Goal: Use online tool/utility

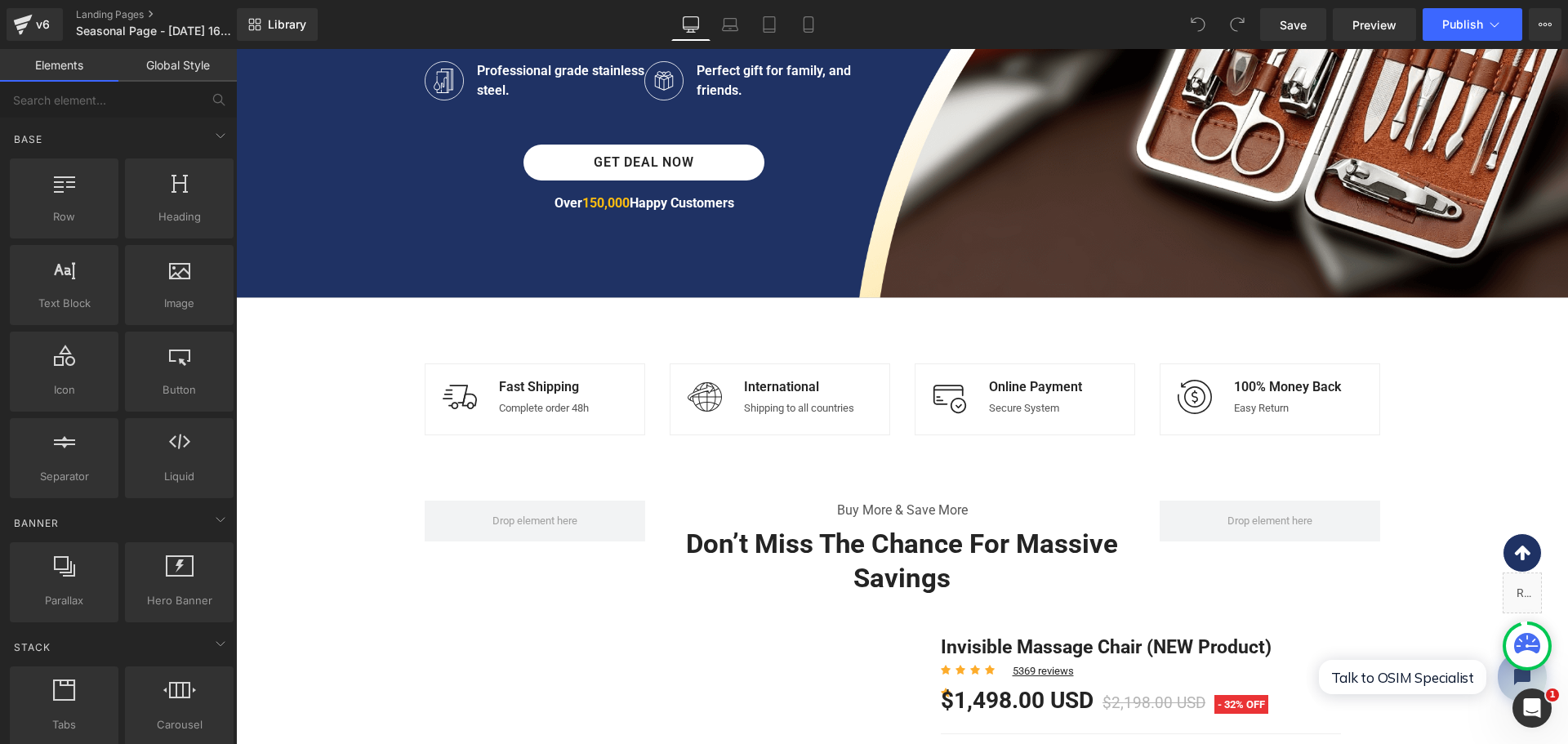
scroll to position [460, 0]
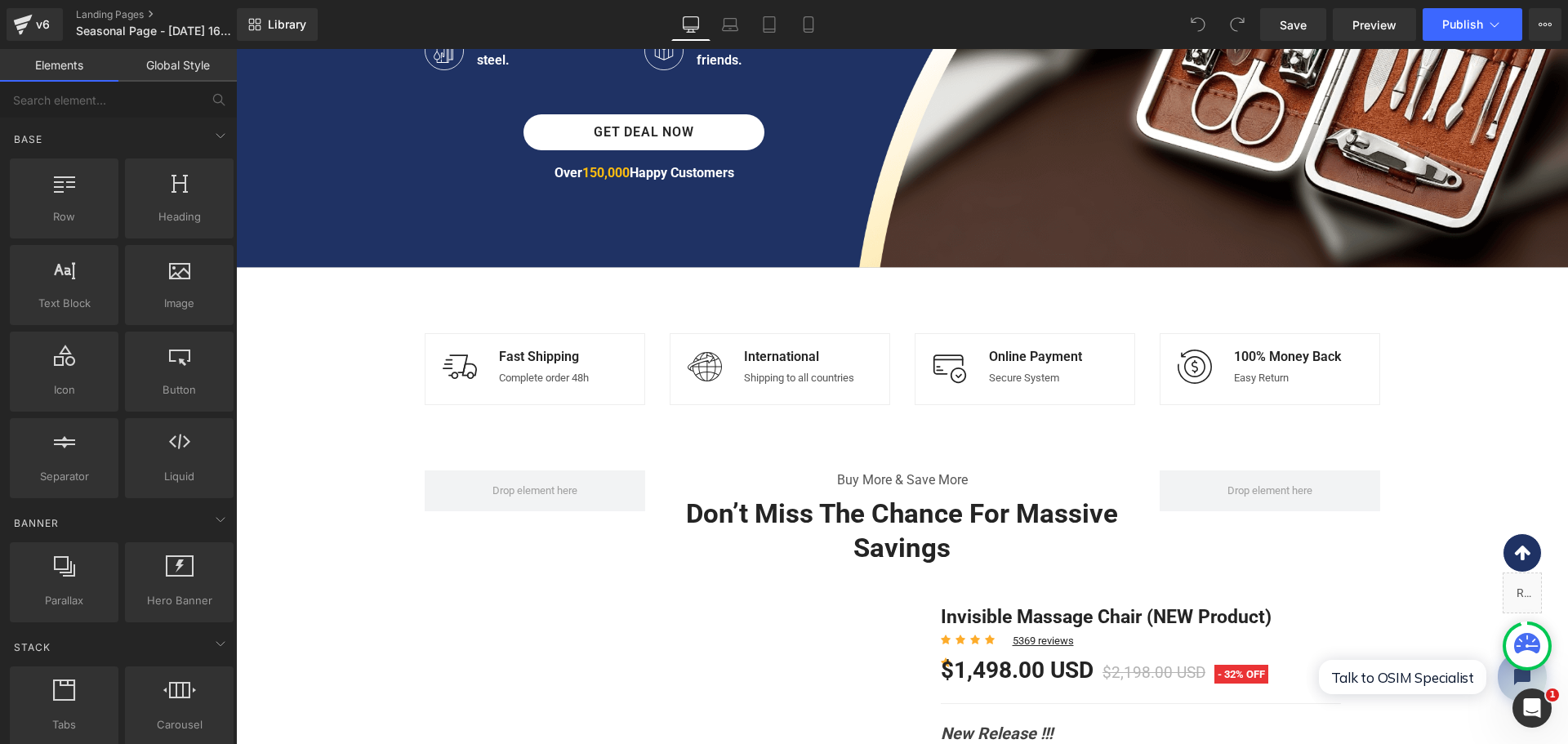
click at [852, 323] on div "Image Fast Shipping Text Block Complete order 48h Text Block Icon List Image In…" at bounding box center [657, 360] width 490 height 105
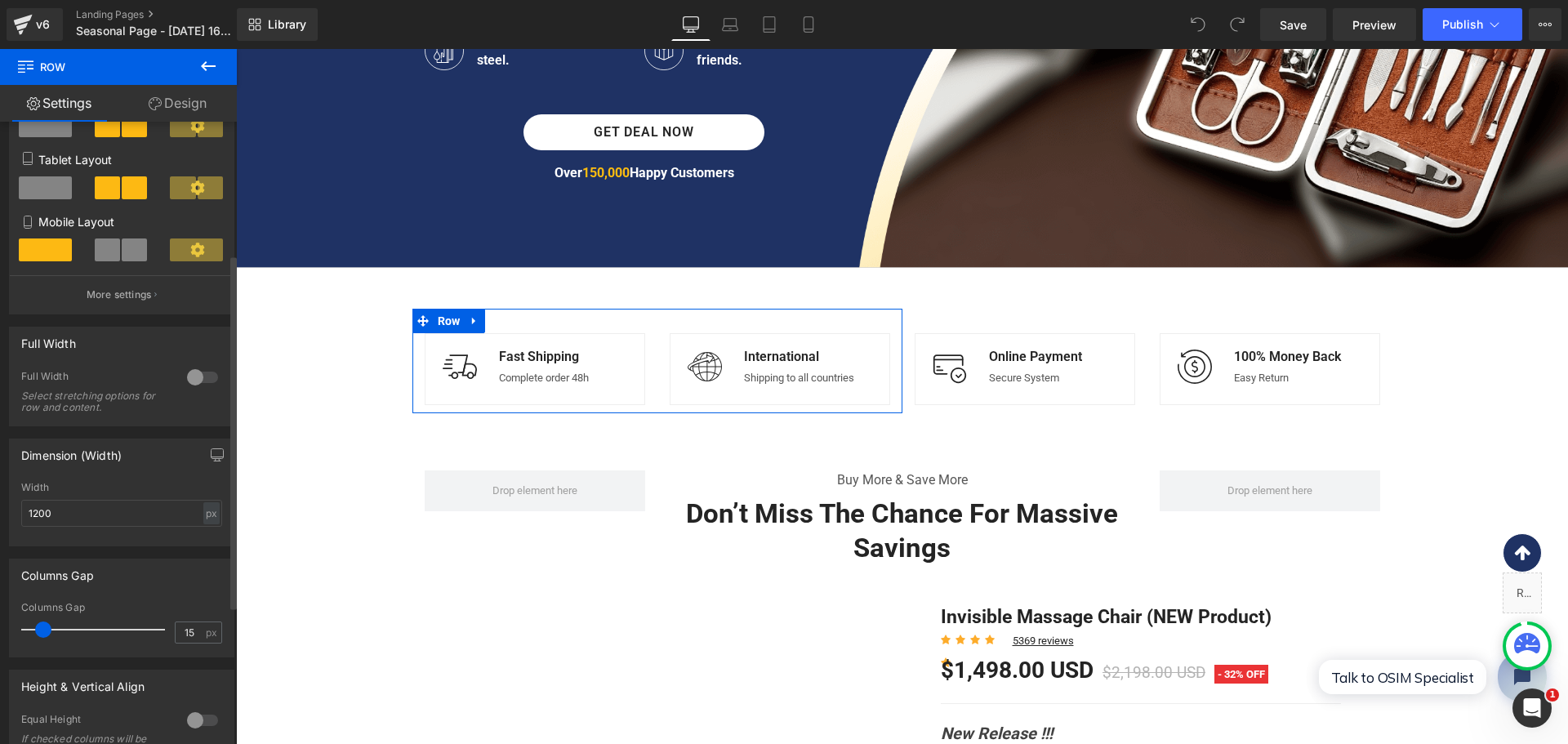
scroll to position [234, 0]
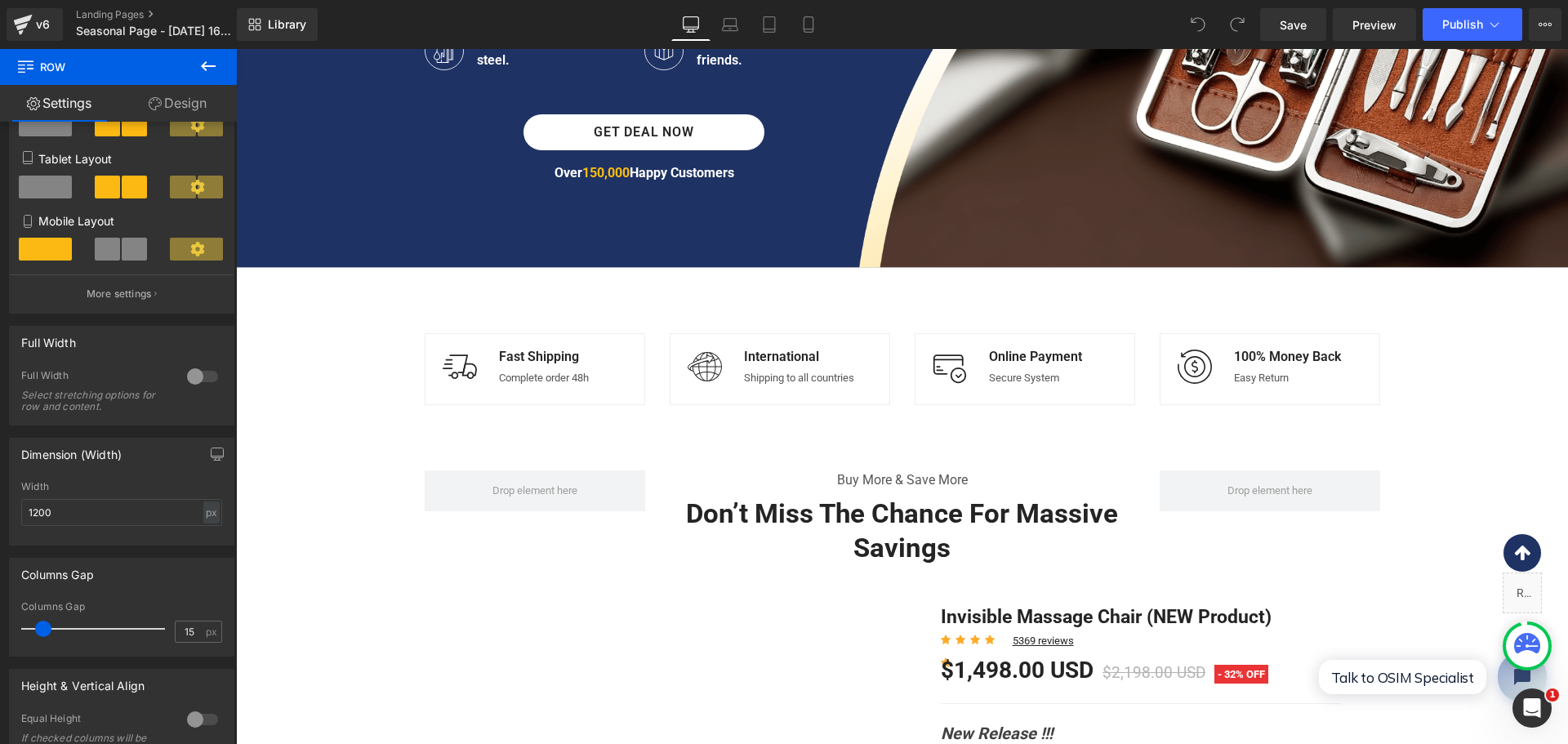
click at [209, 78] on button at bounding box center [208, 66] width 57 height 36
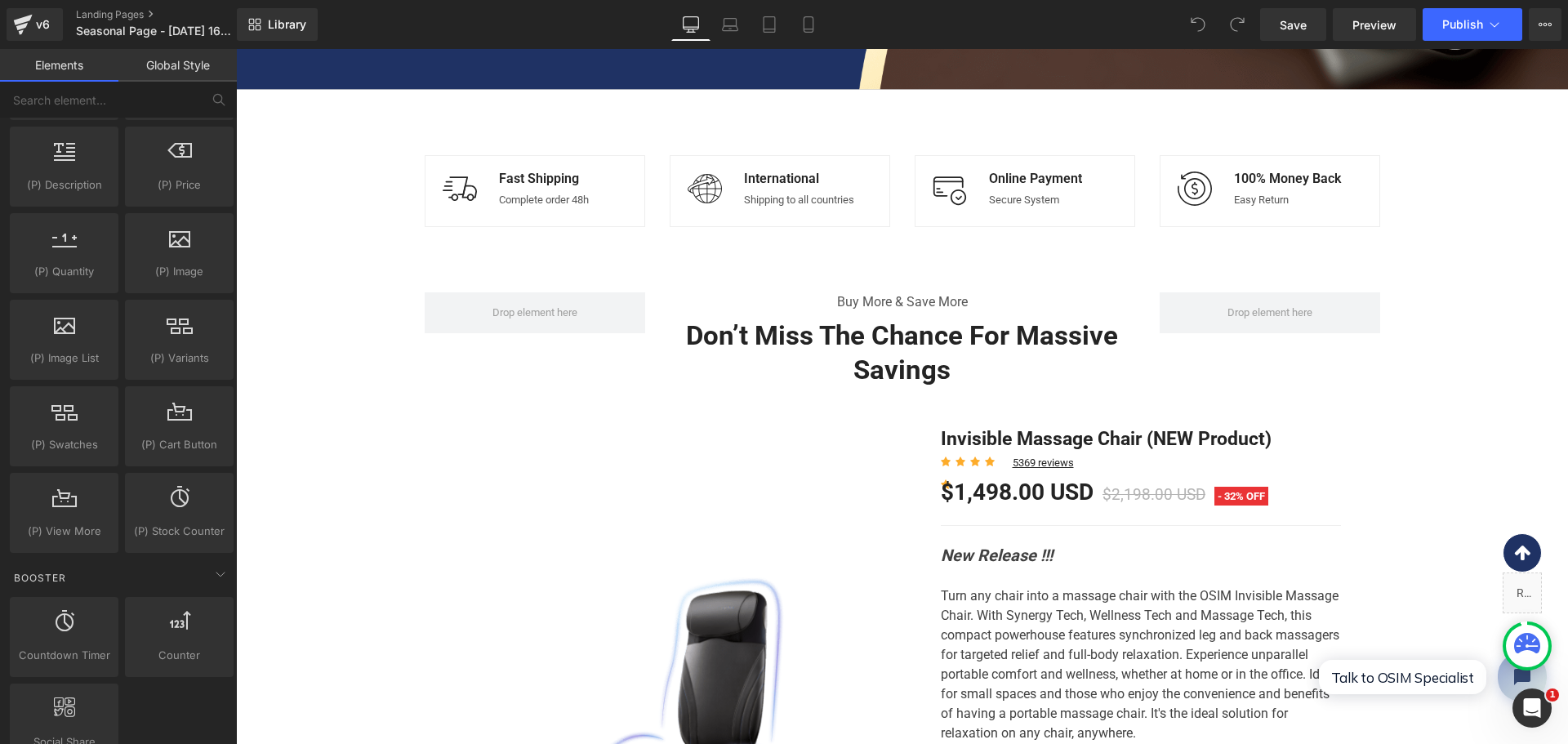
scroll to position [1500, 0]
click at [200, 524] on div at bounding box center [179, 510] width 99 height 37
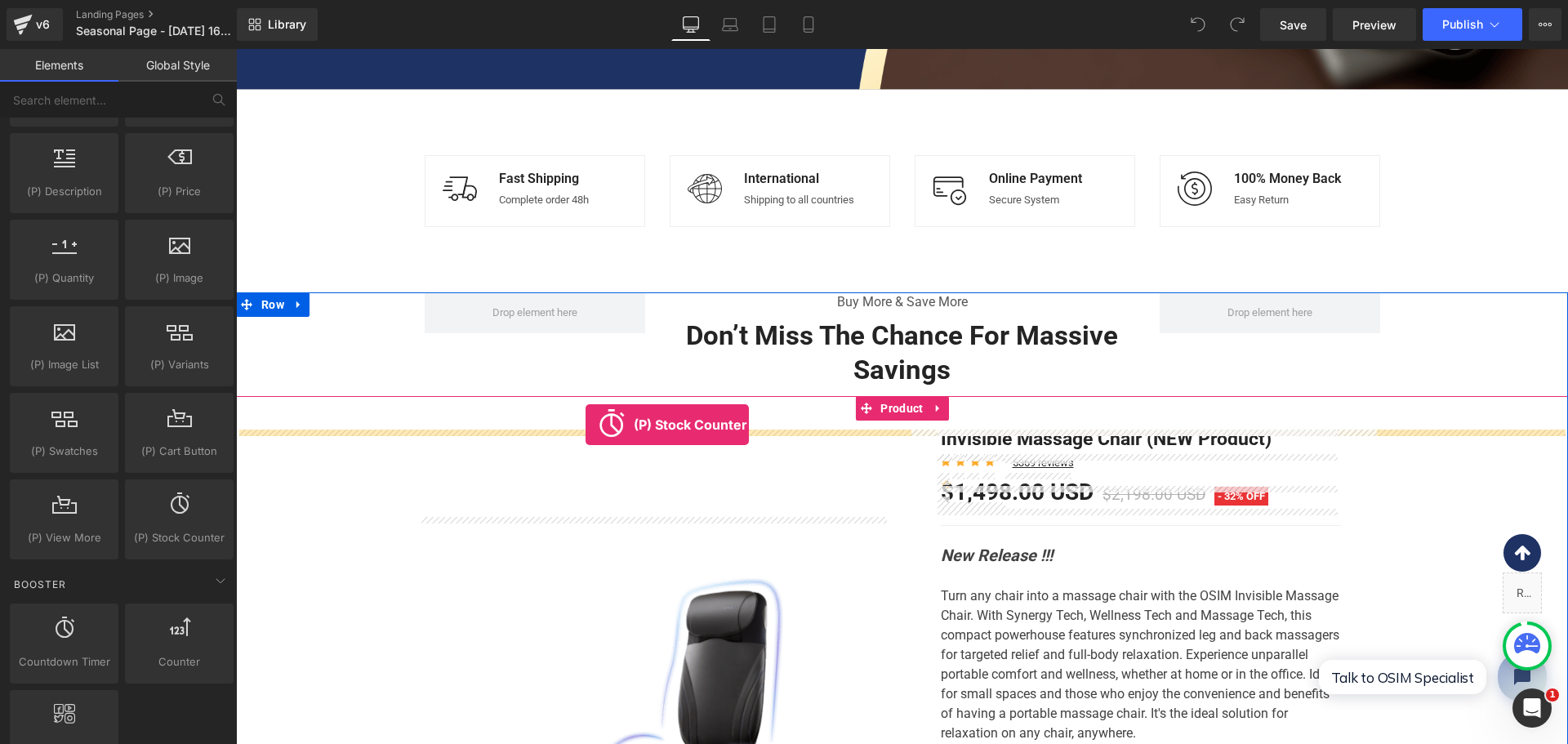
drag, startPoint x: 411, startPoint y: 572, endPoint x: 585, endPoint y: 424, distance: 228.4
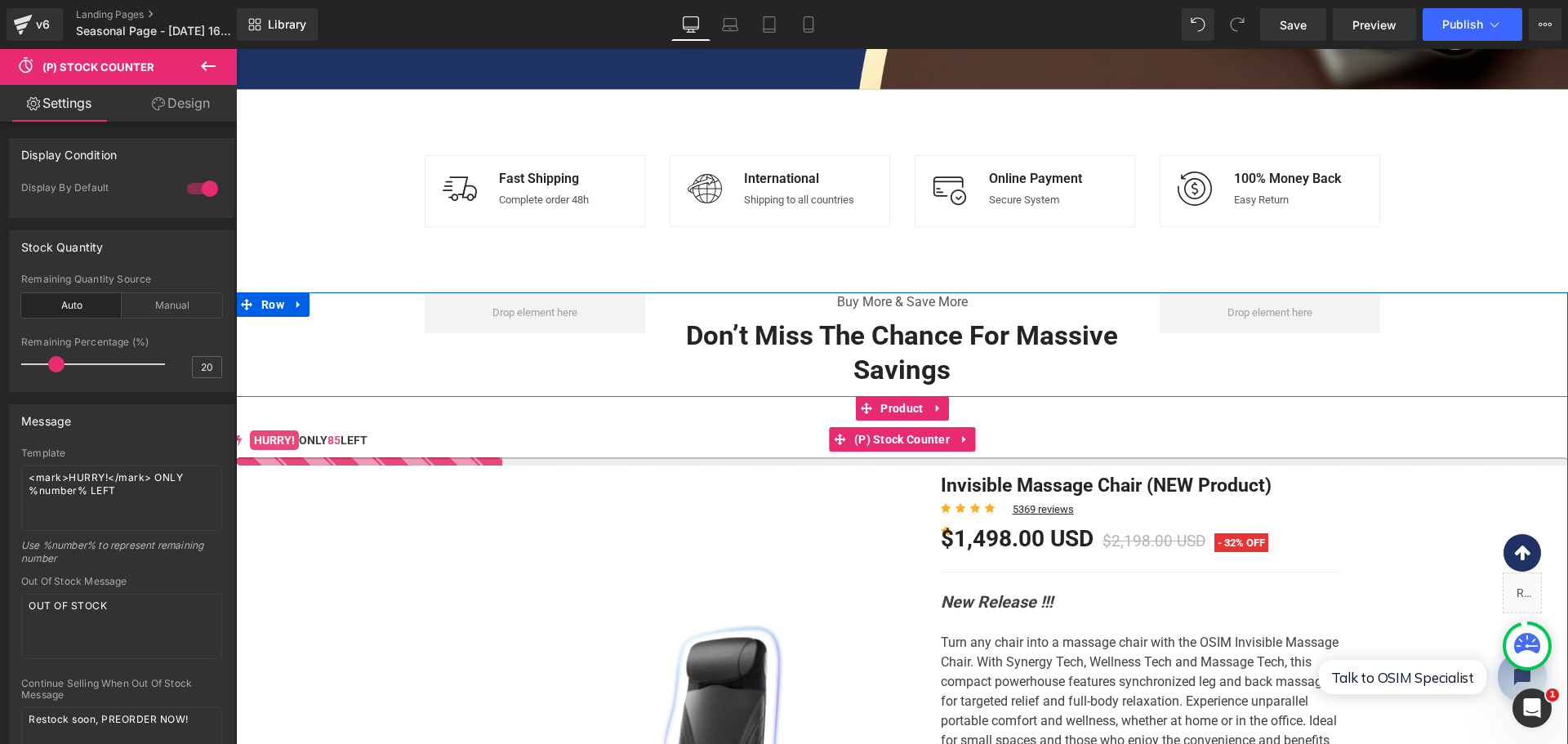
click at [532, 447] on div "HURRY! ONLY 85 LEFT" at bounding box center [902, 440] width 1332 height 18
click at [868, 447] on span "(P) Stock Counter" at bounding box center [902, 440] width 104 height 25
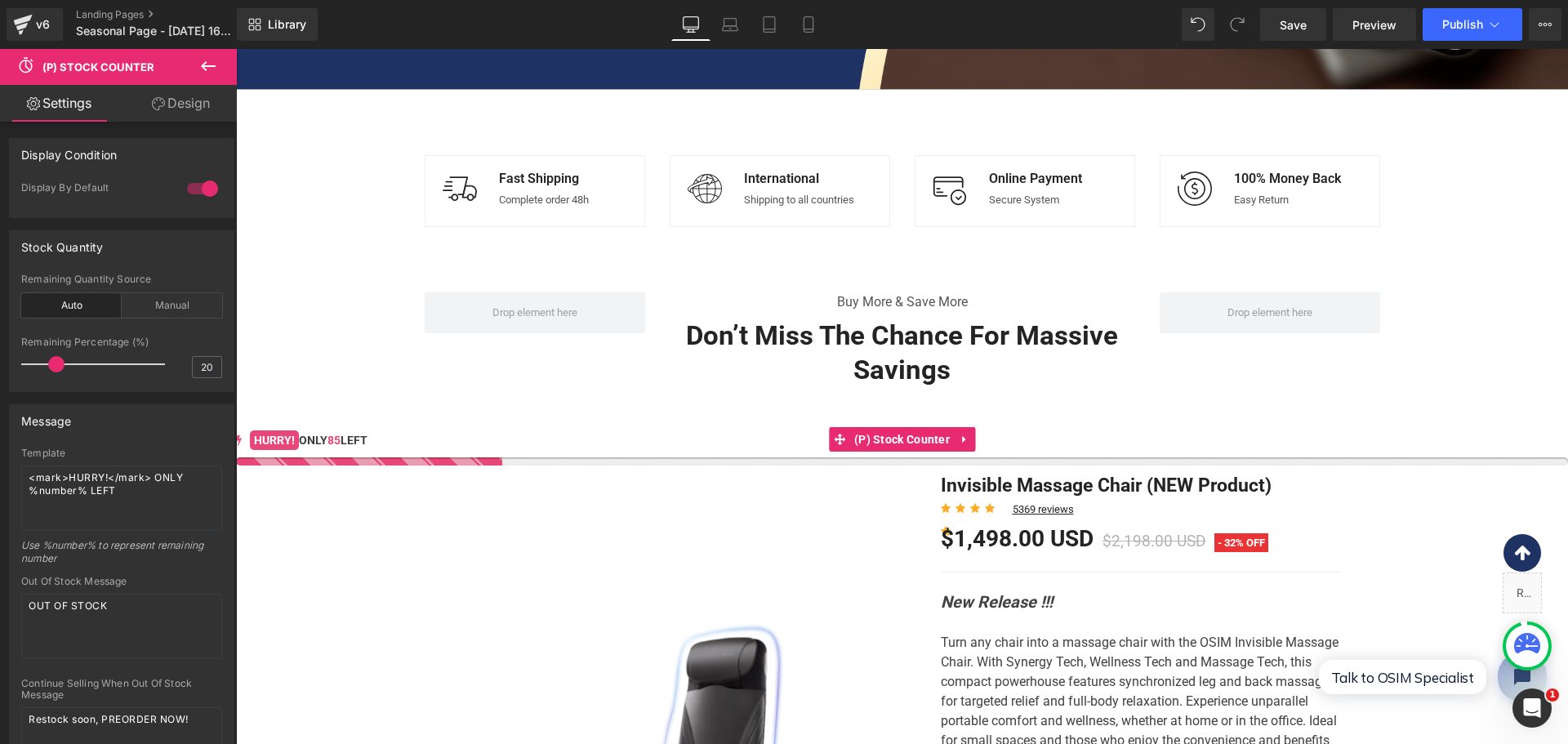
drag, startPoint x: 205, startPoint y: 112, endPoint x: 158, endPoint y: 103, distance: 47.9
click at [205, 112] on link "Design" at bounding box center [181, 103] width 118 height 37
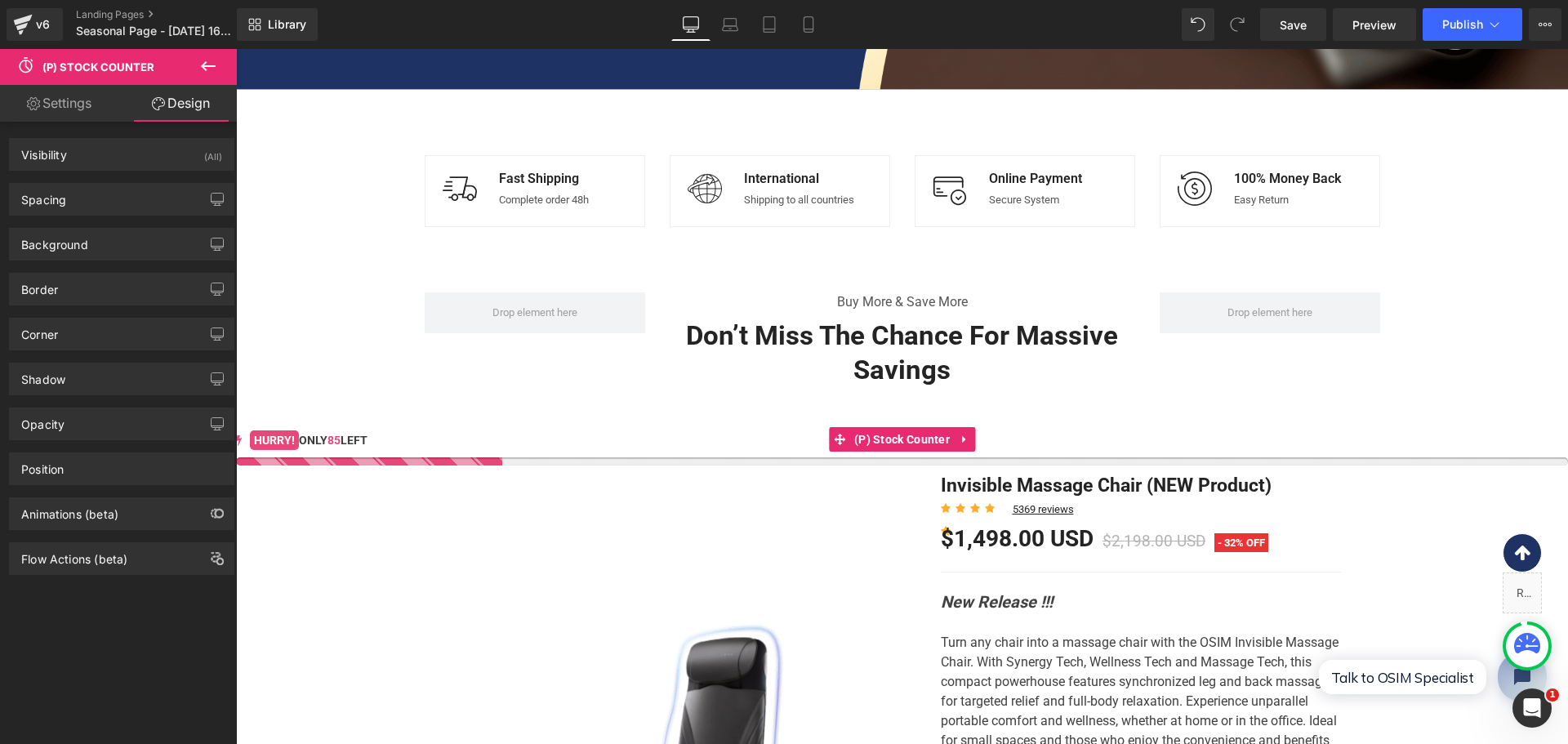
click at [68, 92] on link "Settings" at bounding box center [59, 103] width 118 height 37
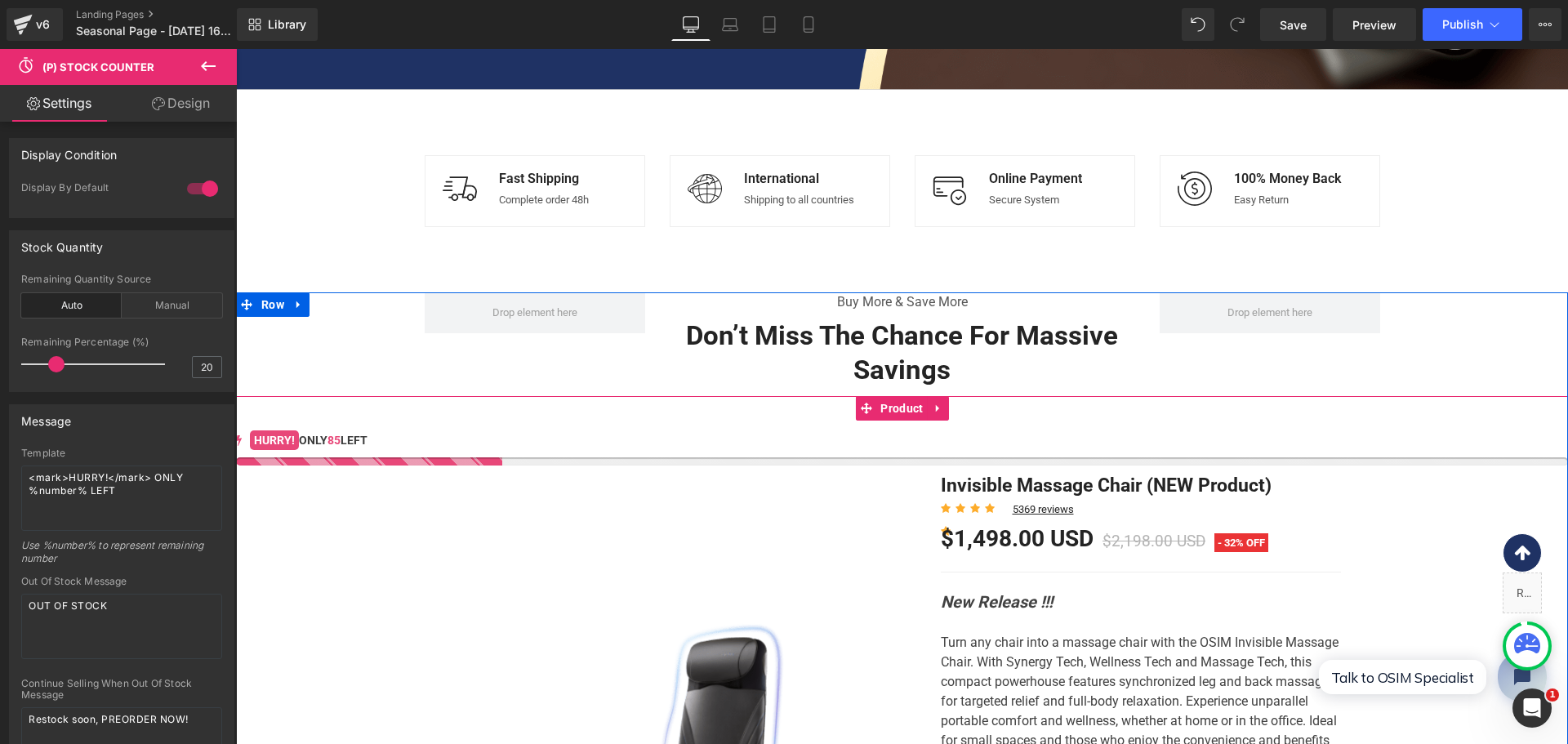
click at [327, 435] on span "85" at bounding box center [333, 440] width 13 height 13
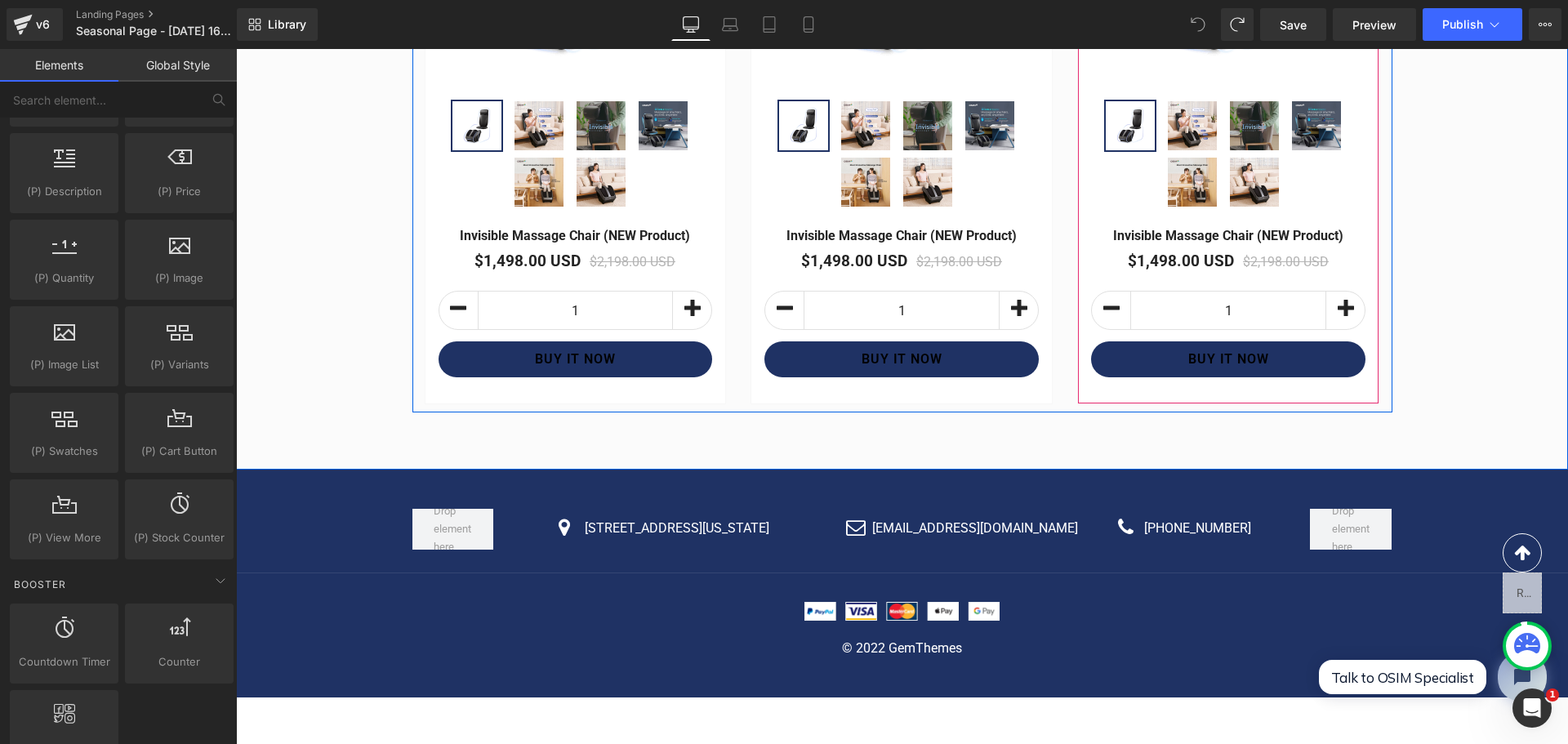
scroll to position [5671, 0]
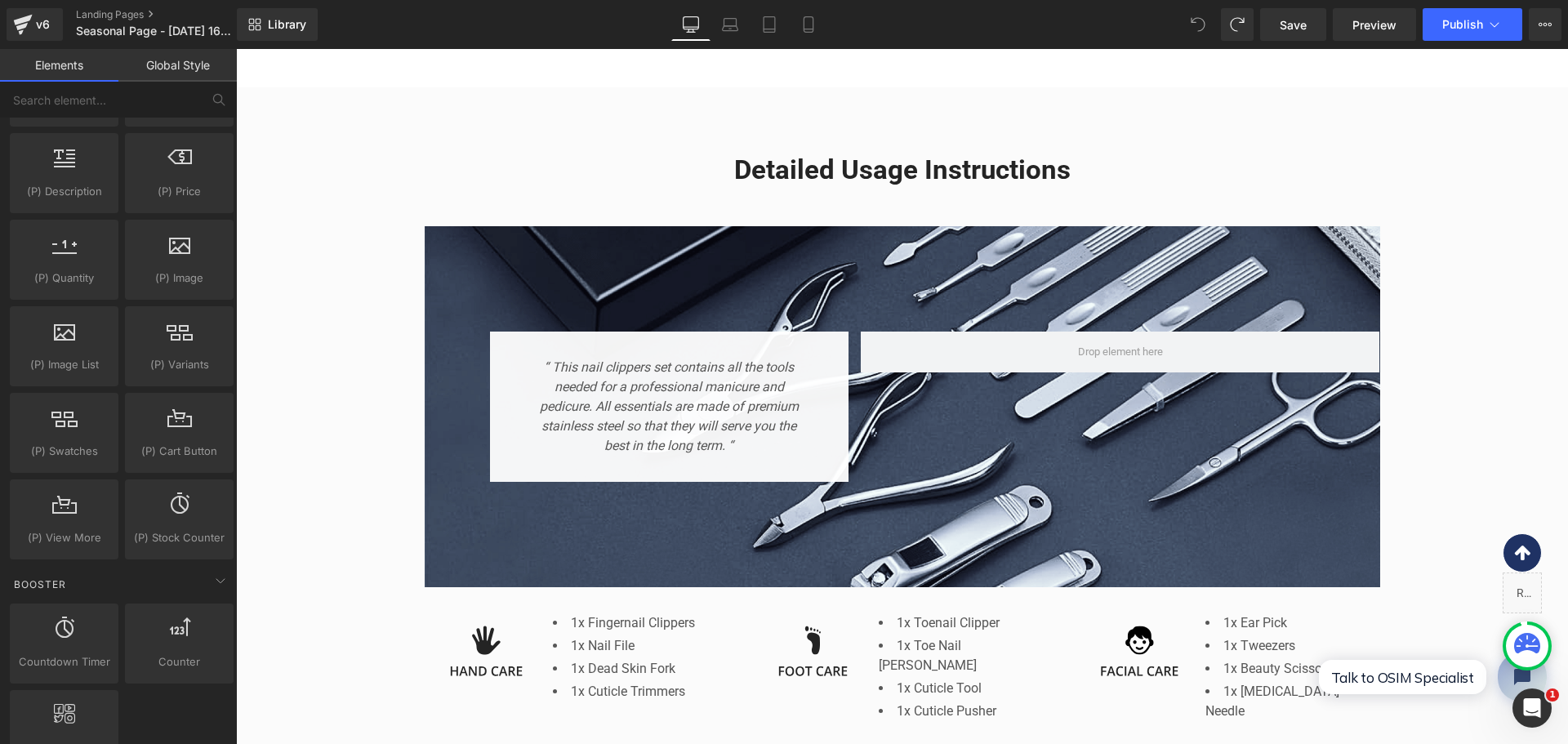
drag, startPoint x: 1162, startPoint y: 460, endPoint x: 1185, endPoint y: 251, distance: 210.3
click at [1167, 359] on div "“ This nail clippers set contains all the tools needed for a professional manic…" at bounding box center [902, 398] width 955 height 183
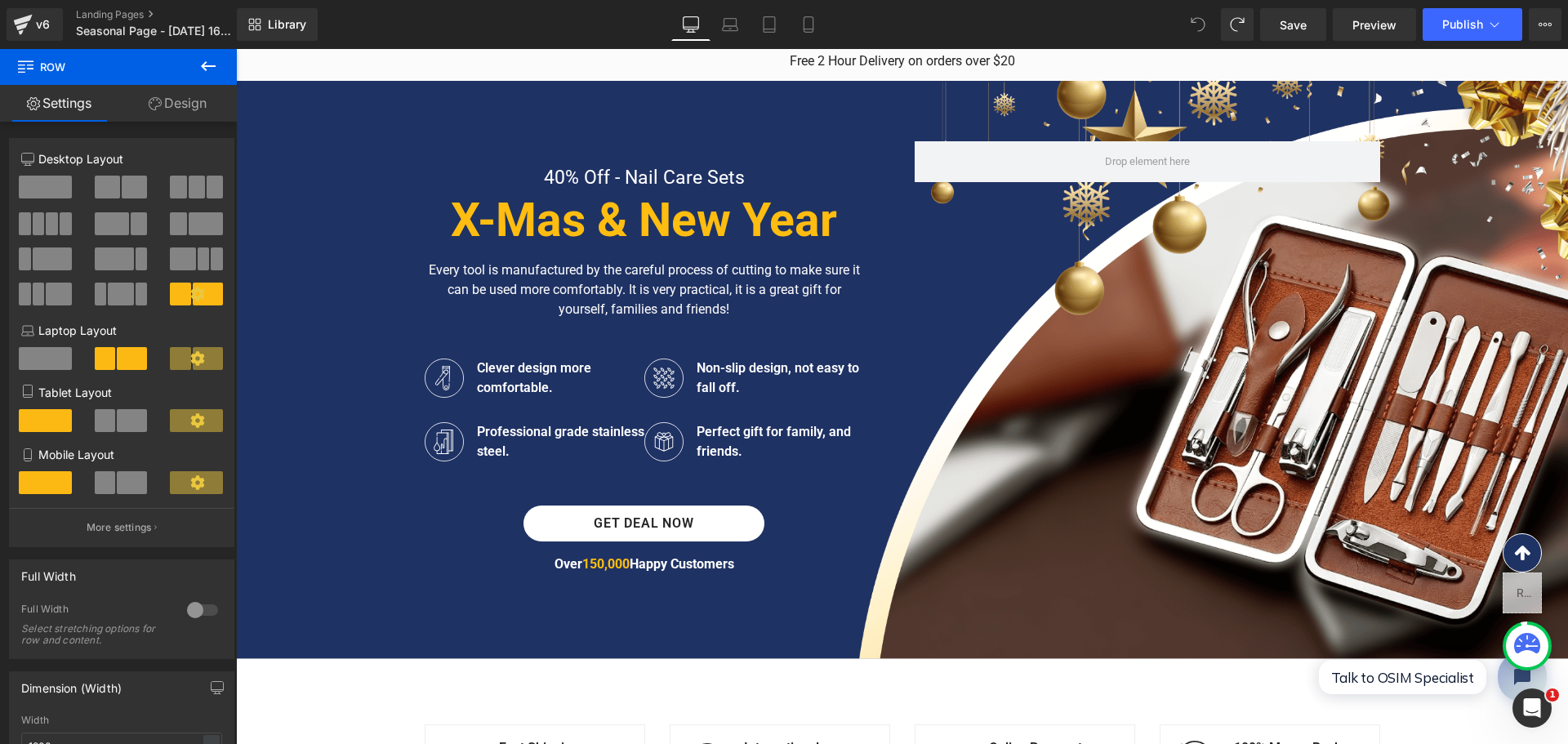
scroll to position [0, 0]
